Goal: Information Seeking & Learning: Learn about a topic

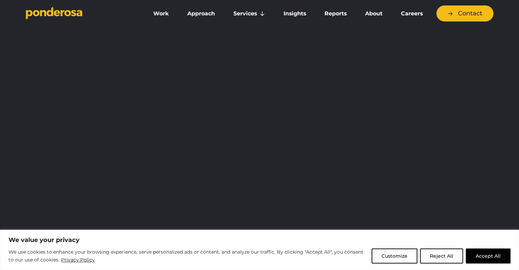
click at [474, 257] on button "Accept All" at bounding box center [488, 255] width 45 height 15
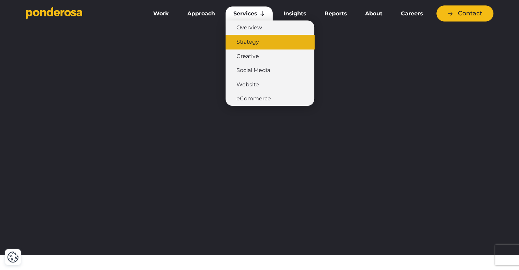
click at [265, 39] on link "Strategy" at bounding box center [270, 42] width 89 height 14
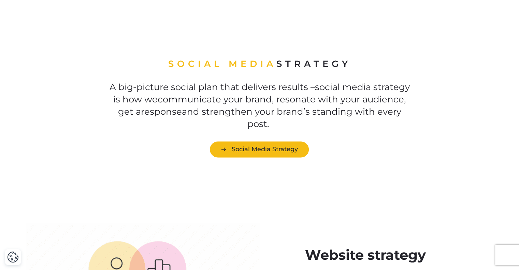
scroll to position [910, 0]
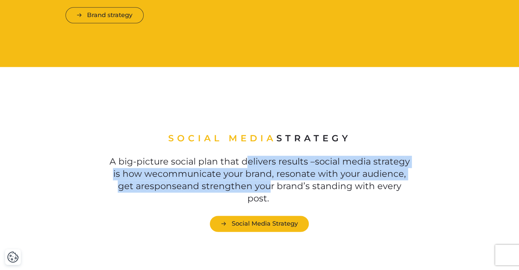
drag, startPoint x: 245, startPoint y: 147, endPoint x: 270, endPoint y: 191, distance: 50.8
click at [270, 191] on div "Social media strategy A big-picture social plan that delivers results – s ocial…" at bounding box center [259, 181] width 308 height 99
click at [270, 191] on p "A big-picture social plan that delivers results – s ocial media strateg y is ho…" at bounding box center [259, 180] width 308 height 49
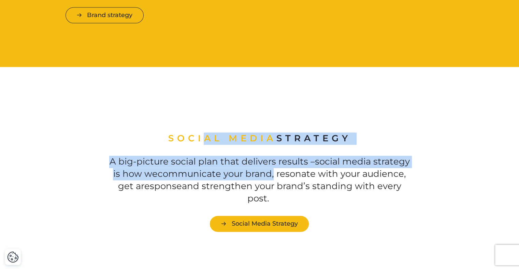
drag, startPoint x: 274, startPoint y: 174, endPoint x: 198, endPoint y: 74, distance: 126.4
click at [198, 74] on div "Home ▶︎ Services ▶︎ Strategy and Planning Marketing Strategy & planning Without…" at bounding box center [259, 100] width 519 height 1976
click at [218, 96] on div "Social media strategy A big-picture social plan that delivers results – s ocial…" at bounding box center [259, 182] width 519 height 187
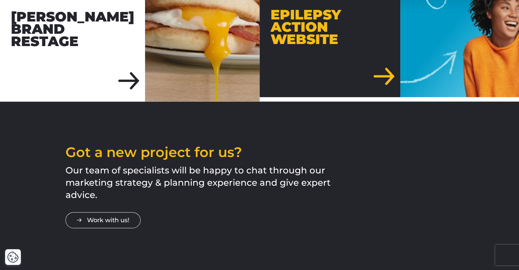
scroll to position [1642, 0]
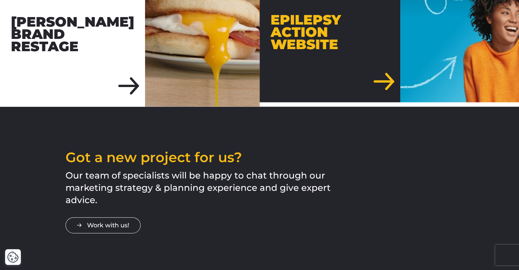
drag, startPoint x: 203, startPoint y: 164, endPoint x: 338, endPoint y: 188, distance: 137.1
click at [336, 187] on div "Got a new project for us? Our team of specialists will be happy to chat through…" at bounding box center [260, 191] width 478 height 83
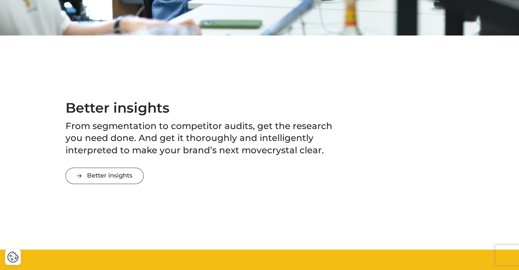
scroll to position [546, 0]
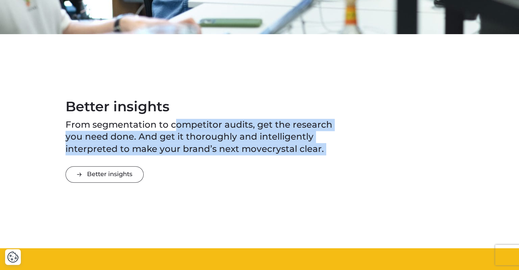
drag, startPoint x: 315, startPoint y: 132, endPoint x: 373, endPoint y: 148, distance: 60.2
click at [373, 148] on div "Better insights From segmentation to competitor audits, get the research you ne…" at bounding box center [260, 141] width 478 height 83
click at [374, 149] on div "Better insights From segmentation to competitor audits, get the research you ne…" at bounding box center [260, 141] width 478 height 83
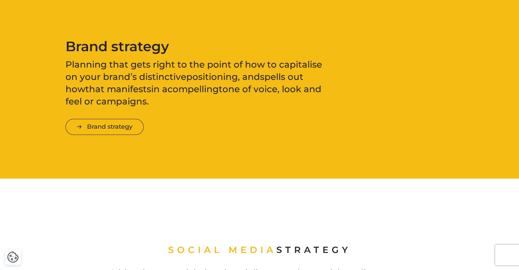
scroll to position [819, 0]
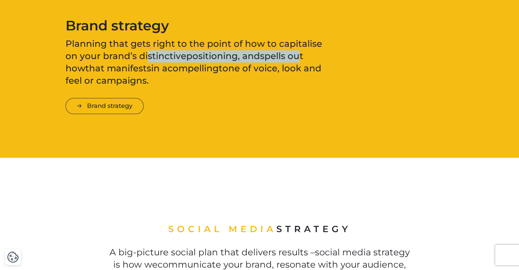
drag, startPoint x: 203, startPoint y: 48, endPoint x: 280, endPoint y: 59, distance: 77.5
click at [280, 59] on span "Planning that gets right to the point of how to capitalise on your brand’s dist…" at bounding box center [194, 62] width 257 height 48
click at [280, 59] on span "spells out how" at bounding box center [185, 61] width 238 height 23
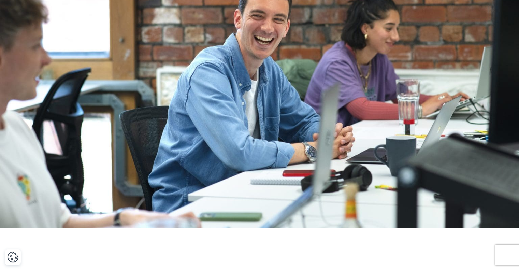
scroll to position [0, 0]
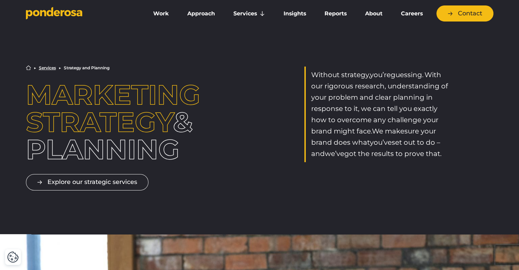
drag, startPoint x: 328, startPoint y: 91, endPoint x: 448, endPoint y: 165, distance: 140.8
click at [448, 165] on div "Home ▶︎ Services ▶︎ Strategy and Planning Marketing Strategy & planning Without…" at bounding box center [259, 127] width 519 height 212
click at [448, 164] on div "Explore our strategic services" at bounding box center [260, 176] width 478 height 27
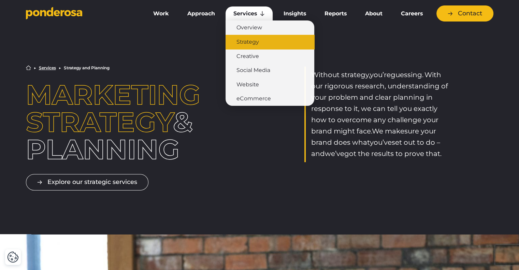
click at [251, 35] on link "Strategy" at bounding box center [270, 42] width 89 height 14
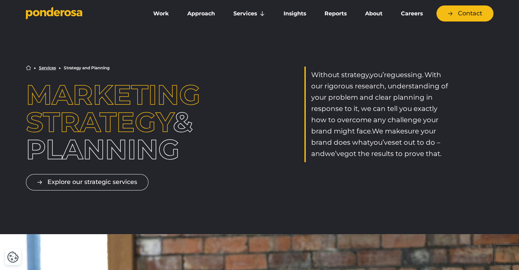
drag, startPoint x: 71, startPoint y: 95, endPoint x: 221, endPoint y: 159, distance: 163.6
click at [221, 159] on div "Home ▶︎ Services ▶︎ Strategy and Planning Marketing Strategy & planning Without…" at bounding box center [260, 114] width 478 height 98
click at [223, 158] on div "Home ▶︎ Services ▶︎ Strategy and Planning Marketing Strategy & planning Without…" at bounding box center [260, 114] width 478 height 98
drag, startPoint x: 211, startPoint y: 147, endPoint x: 61, endPoint y: 91, distance: 160.1
click at [61, 91] on div "Home ▶︎ Services ▶︎ Strategy and Planning Marketing Strategy & planning Without…" at bounding box center [260, 114] width 478 height 98
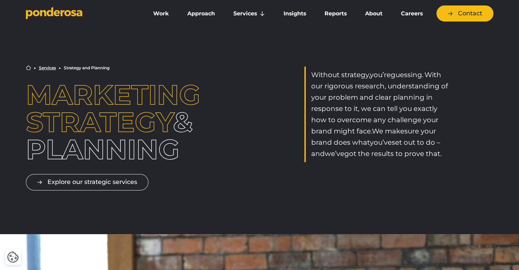
click at [60, 91] on span "Marketing Strategy" at bounding box center [113, 108] width 174 height 60
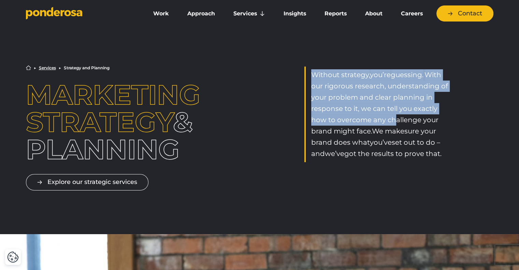
drag, startPoint x: 393, startPoint y: 117, endPoint x: 311, endPoint y: 60, distance: 100.3
click at [311, 60] on div "Home ▶︎ Services ▶︎ Strategy and Planning Marketing Strategy & planning Without…" at bounding box center [259, 127] width 519 height 212
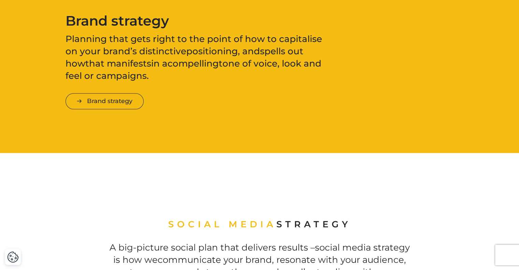
scroll to position [819, 0]
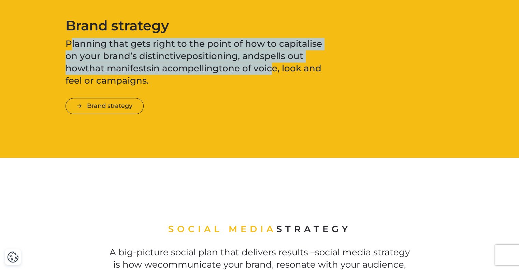
drag, startPoint x: 71, startPoint y: 47, endPoint x: 241, endPoint y: 63, distance: 171.1
click at [238, 62] on span "Planning that gets right to the point of how to capitalise on your brand’s dist…" at bounding box center [194, 62] width 257 height 48
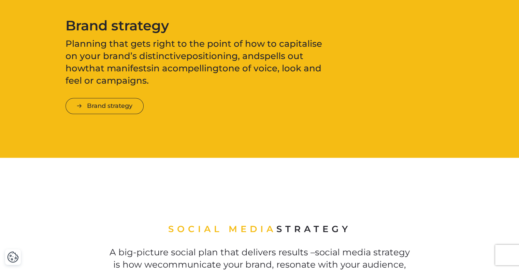
click at [241, 63] on span "tone of voice, look and feel or campaigns." at bounding box center [194, 74] width 256 height 23
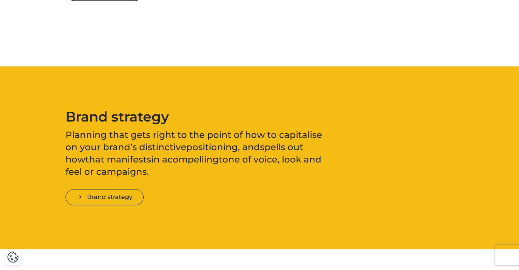
scroll to position [546, 0]
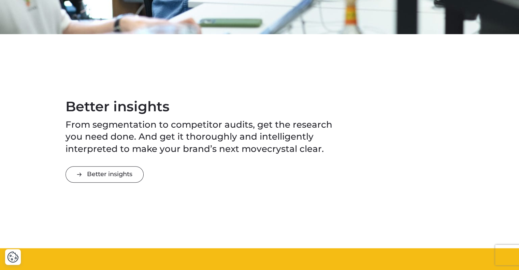
drag, startPoint x: 81, startPoint y: 112, endPoint x: 347, endPoint y: 154, distance: 269.4
click at [347, 154] on div "Better insights From segmentation to competitor audits, get the research you ne…" at bounding box center [260, 141] width 478 height 83
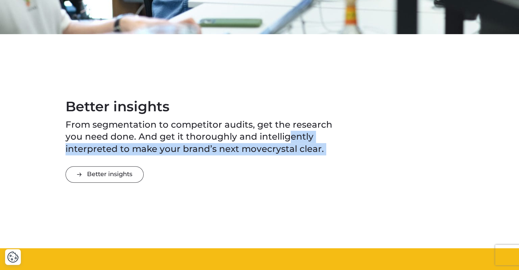
drag, startPoint x: 328, startPoint y: 146, endPoint x: 287, endPoint y: 139, distance: 41.2
click at [287, 139] on div "Better insights From segmentation to competitor audits, get the research you ne…" at bounding box center [260, 141] width 478 height 83
click at [287, 139] on span "From segmentation to competitor audits, get the research you need done. And get…" at bounding box center [199, 136] width 267 height 35
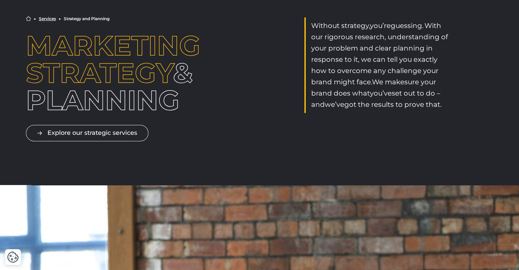
scroll to position [0, 0]
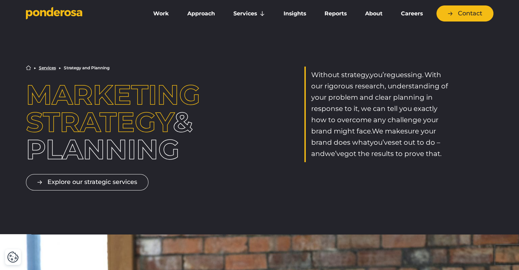
drag, startPoint x: 325, startPoint y: 73, endPoint x: 453, endPoint y: 164, distance: 157.3
click at [453, 164] on div "Home ▶︎ Services ▶︎ Strategy and Planning Marketing Strategy & planning Without…" at bounding box center [259, 127] width 519 height 212
click at [453, 164] on div "Explore our strategic services" at bounding box center [260, 176] width 478 height 27
click at [413, 15] on link "Careers" at bounding box center [412, 13] width 38 height 14
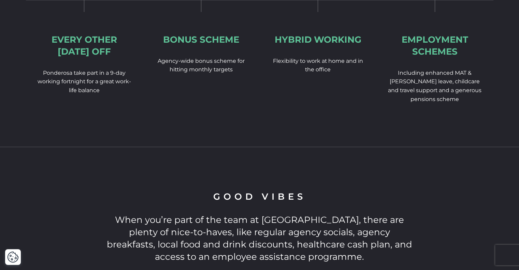
scroll to position [1365, 0]
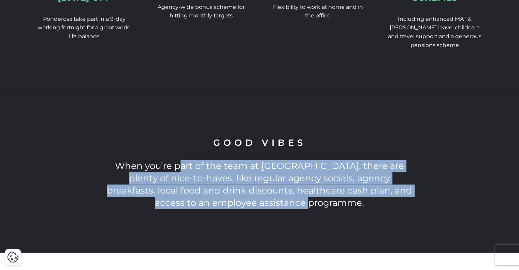
drag, startPoint x: 171, startPoint y: 149, endPoint x: 329, endPoint y: 177, distance: 160.5
click at [329, 177] on p "When you’re part of the team at [GEOGRAPHIC_DATA], there are plenty of nice-to-…" at bounding box center [259, 184] width 308 height 49
click at [329, 177] on p "When you’re part of the team at Ponderosa, there are plenty of nice-to-haves, l…" at bounding box center [259, 184] width 308 height 49
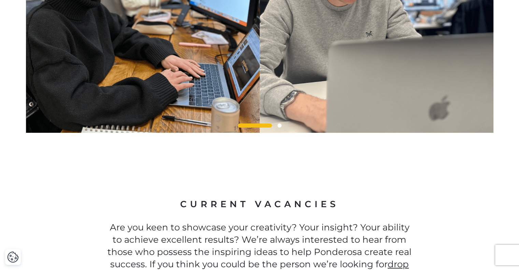
scroll to position [1820, 0]
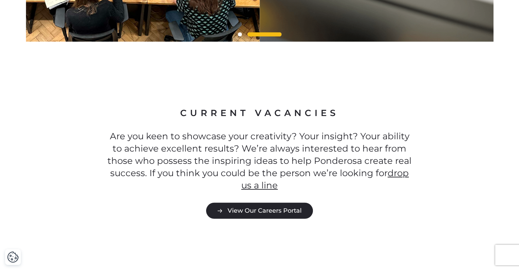
click at [284, 203] on link "View Our Careers Portal" at bounding box center [259, 211] width 107 height 16
